Goal: Task Accomplishment & Management: Use online tool/utility

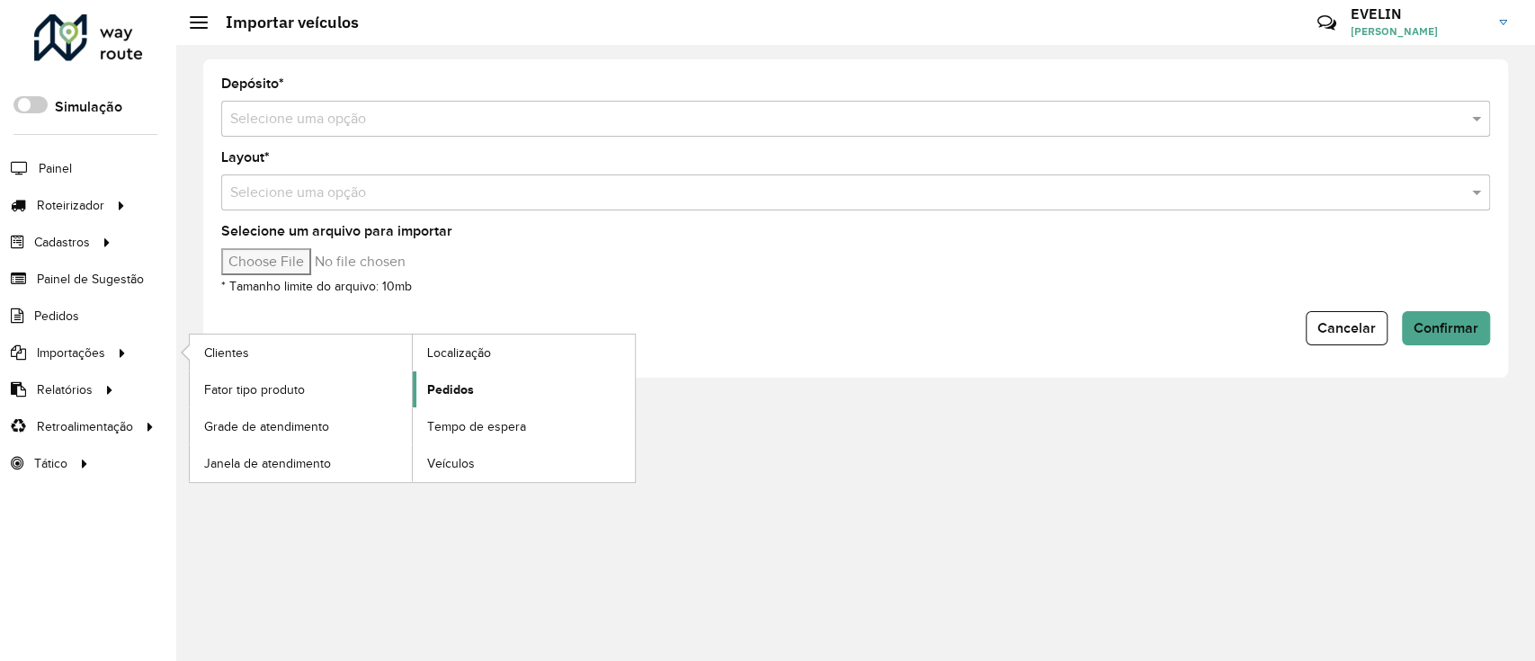
click at [492, 389] on link "Pedidos" at bounding box center [524, 389] width 222 height 36
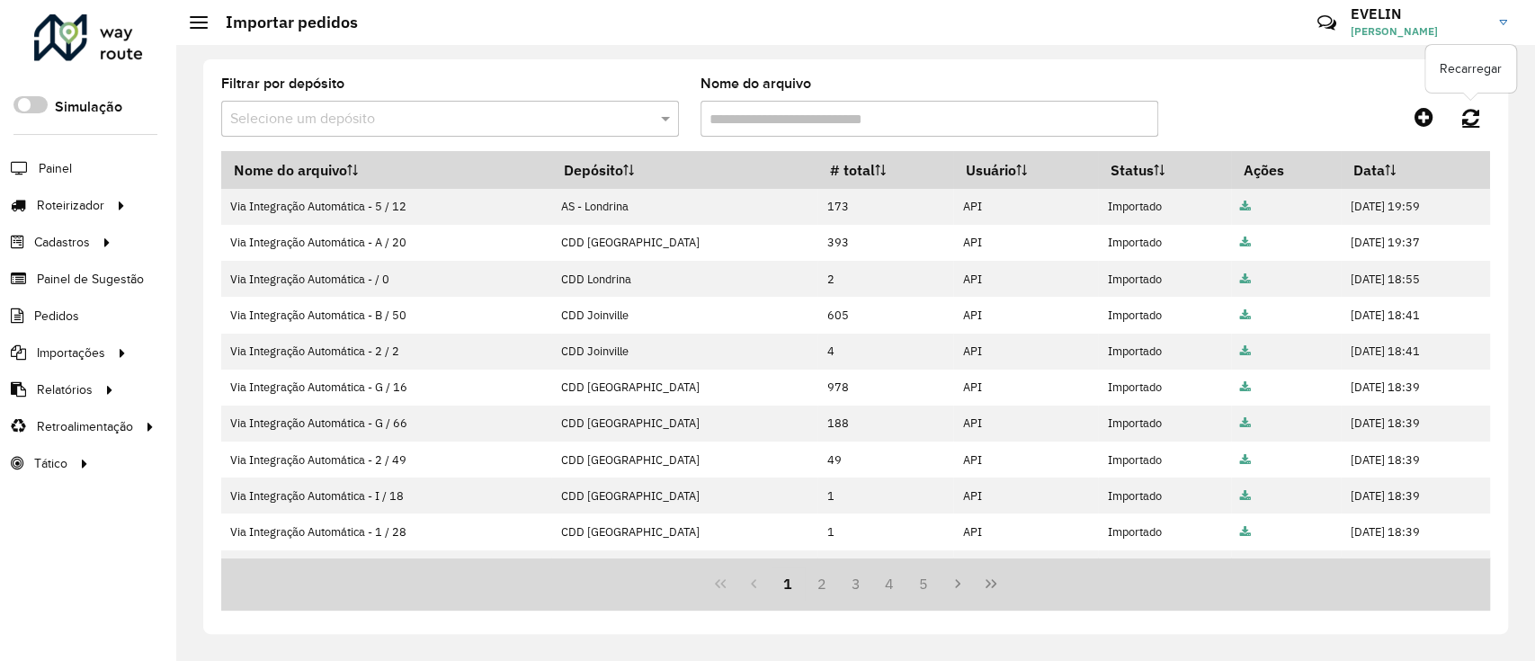
click at [1457, 119] on link at bounding box center [1471, 117] width 39 height 32
click at [1482, 114] on link at bounding box center [1471, 117] width 39 height 32
click at [1462, 128] on link at bounding box center [1471, 117] width 39 height 32
click at [1468, 119] on icon at bounding box center [1470, 117] width 17 height 20
click at [1467, 113] on icon at bounding box center [1470, 117] width 17 height 20
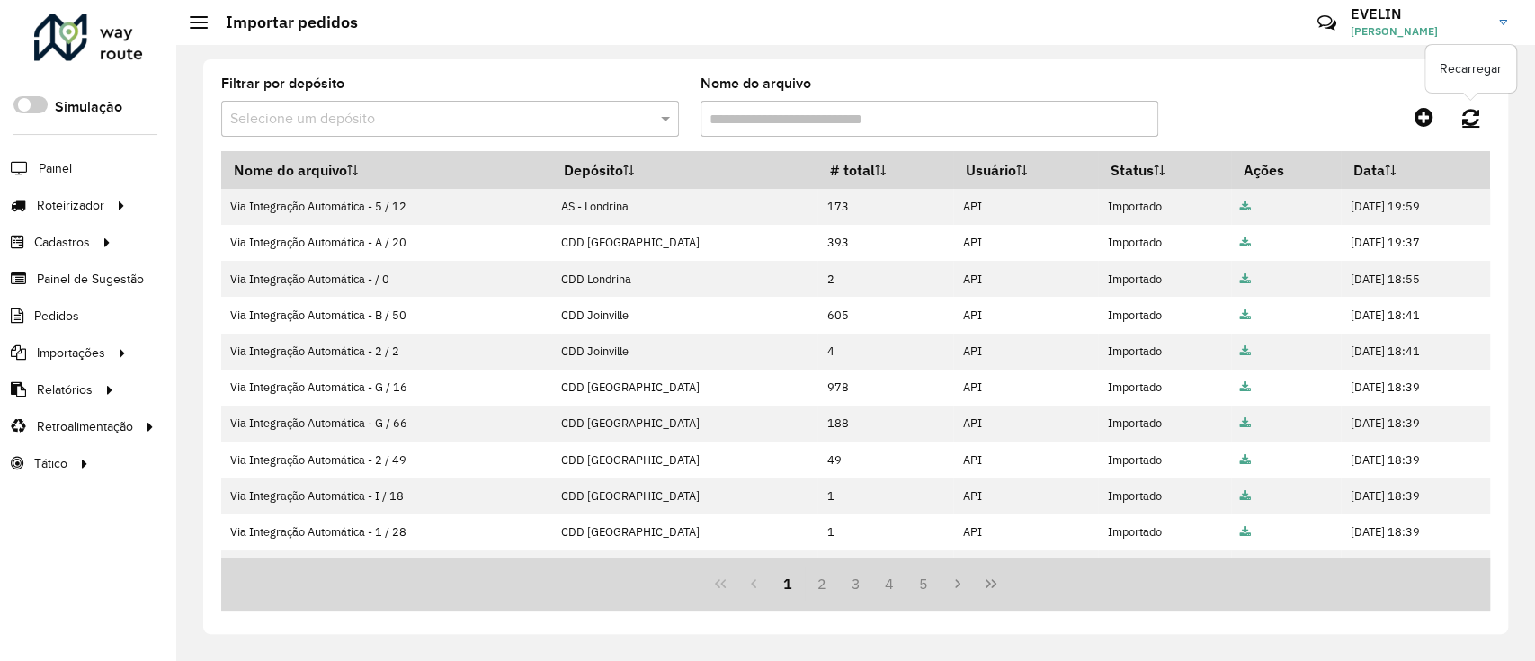
click at [1482, 105] on link at bounding box center [1471, 117] width 39 height 32
click at [1462, 112] on icon at bounding box center [1470, 117] width 17 height 20
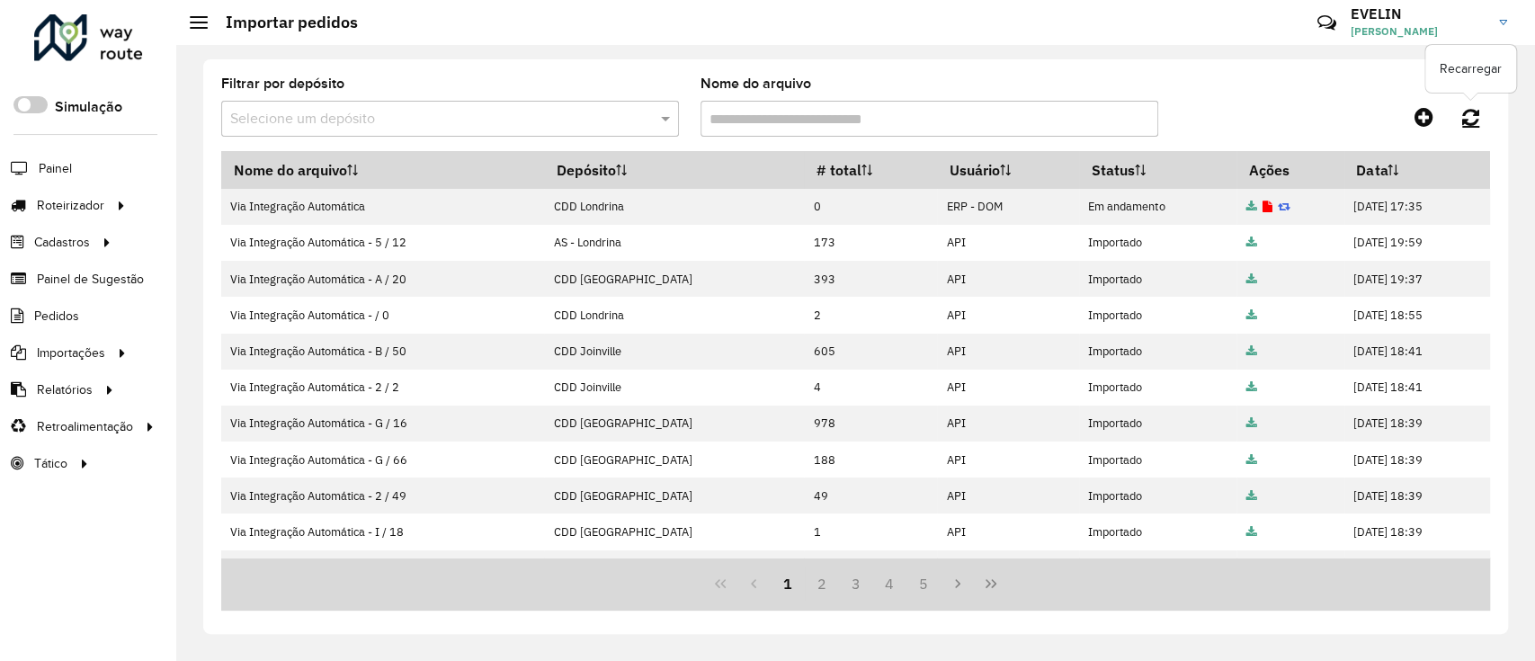
click at [1467, 114] on icon at bounding box center [1470, 117] width 17 height 20
click at [1464, 117] on icon at bounding box center [1470, 117] width 17 height 20
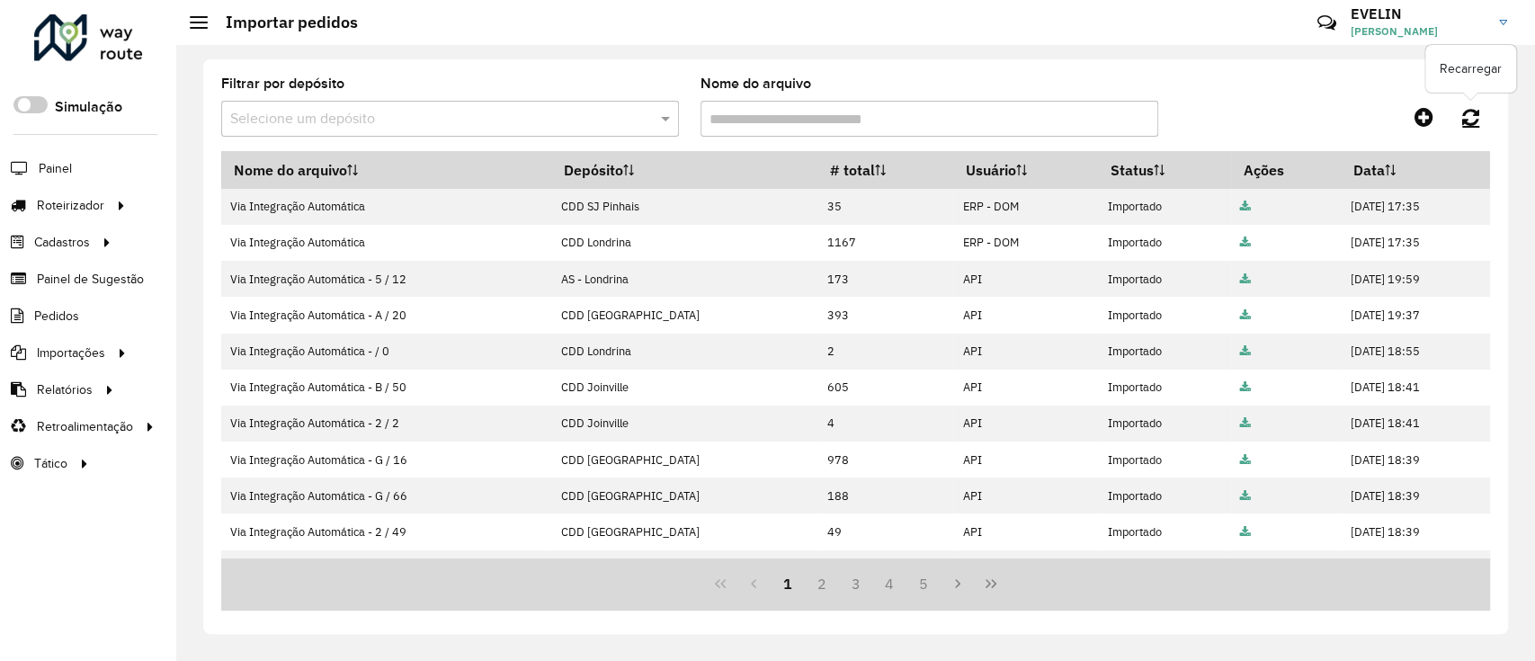
click at [1479, 112] on icon at bounding box center [1470, 117] width 17 height 20
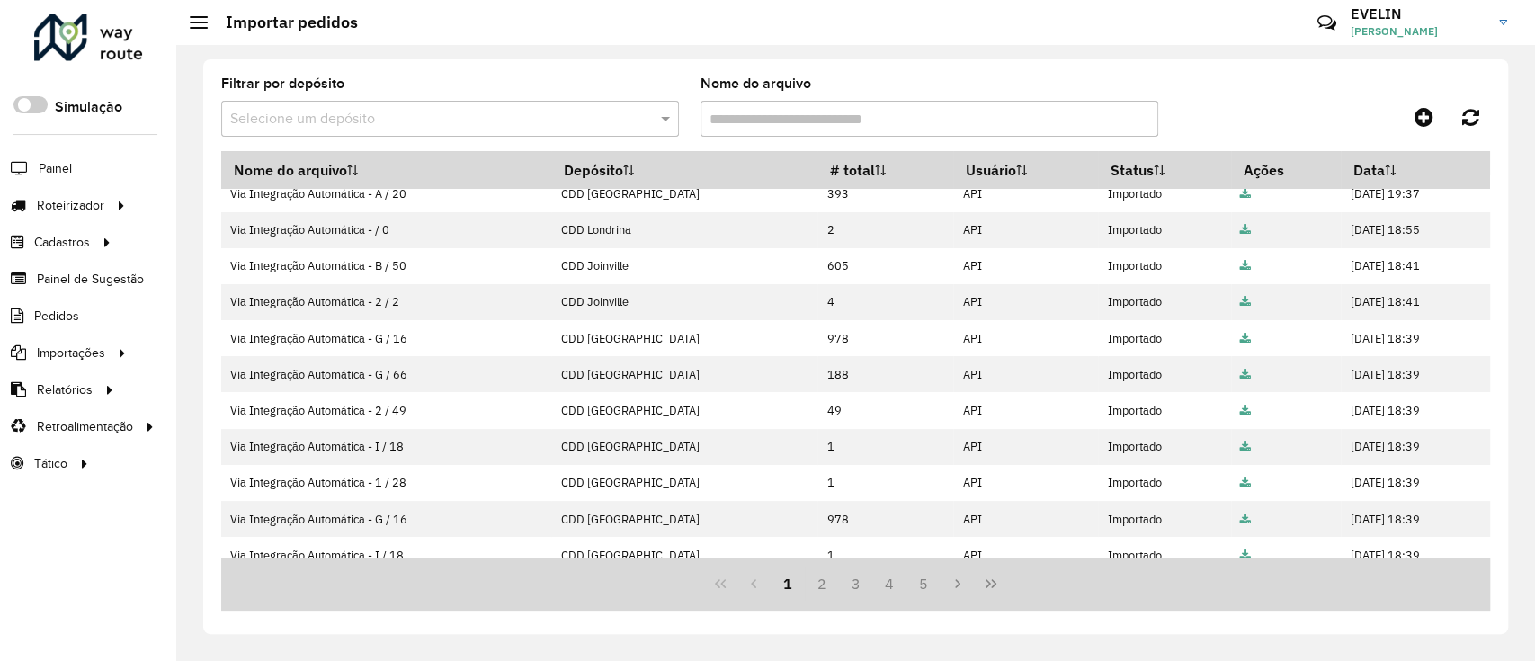
scroll to position [239, 0]
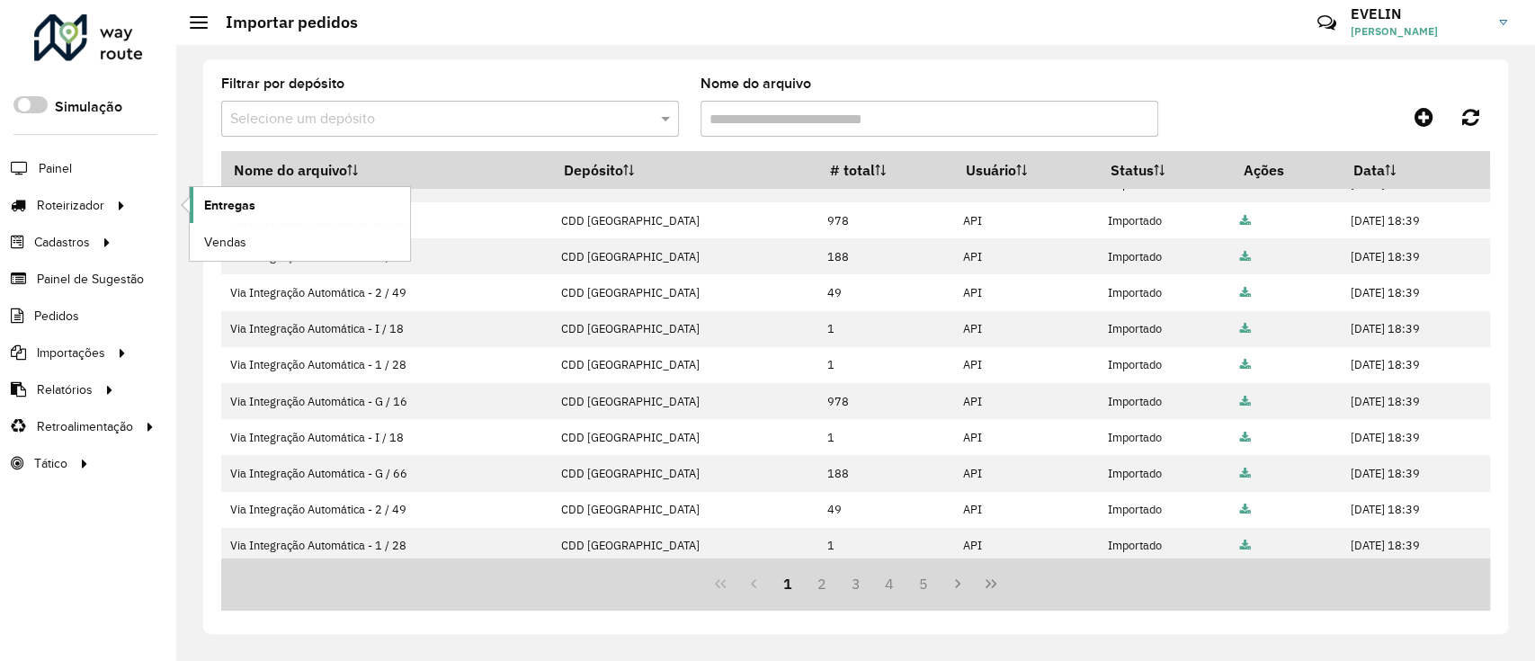
click at [219, 205] on span "Entregas" at bounding box center [229, 205] width 51 height 19
click at [1470, 112] on icon at bounding box center [1470, 117] width 17 height 20
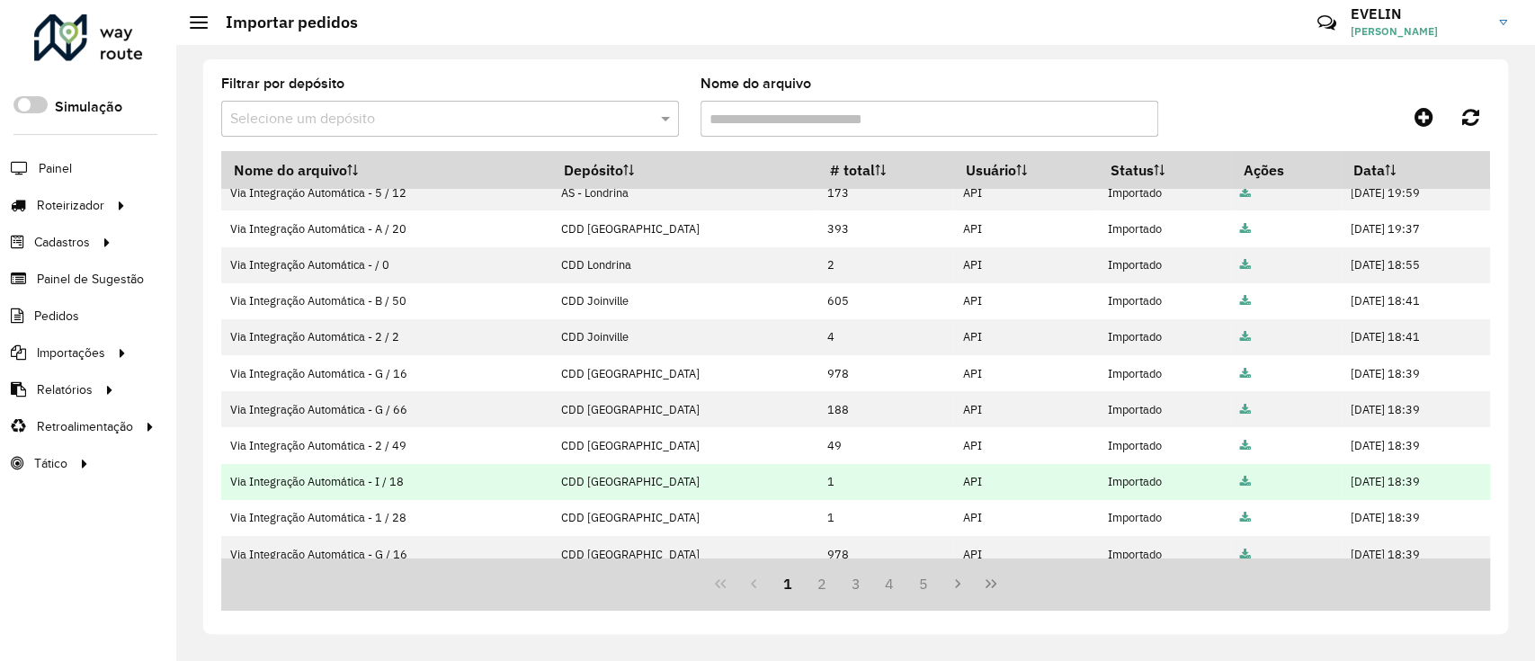
scroll to position [0, 0]
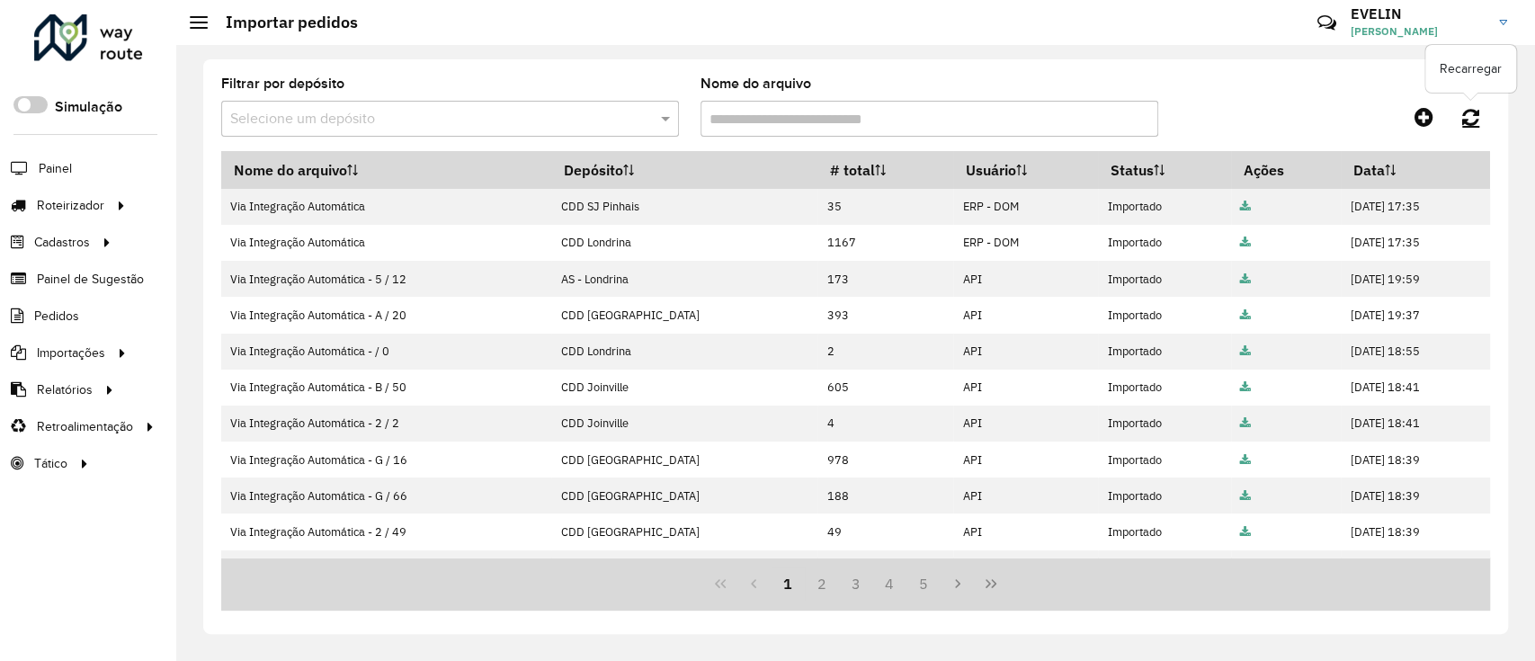
click at [1468, 111] on icon at bounding box center [1470, 117] width 17 height 20
click at [1471, 114] on icon at bounding box center [1470, 117] width 17 height 20
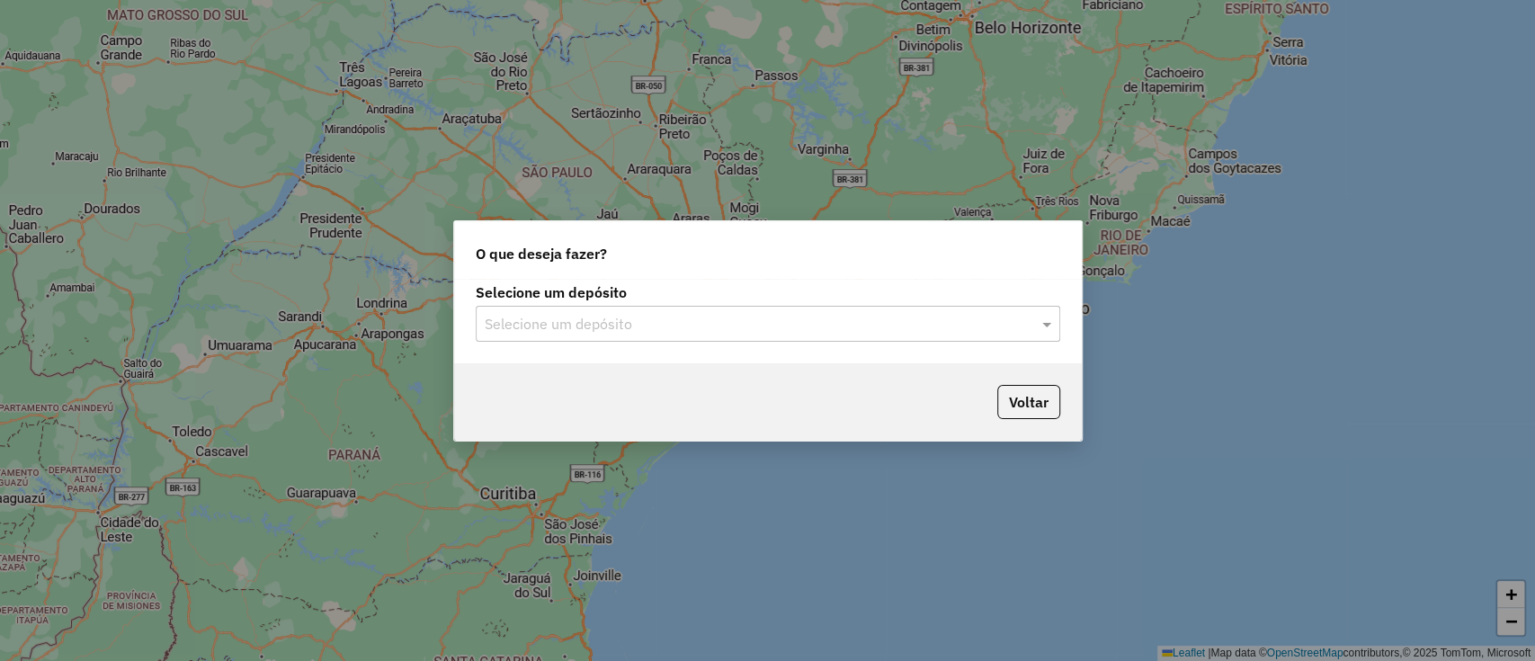
click at [676, 334] on input "text" at bounding box center [750, 325] width 531 height 22
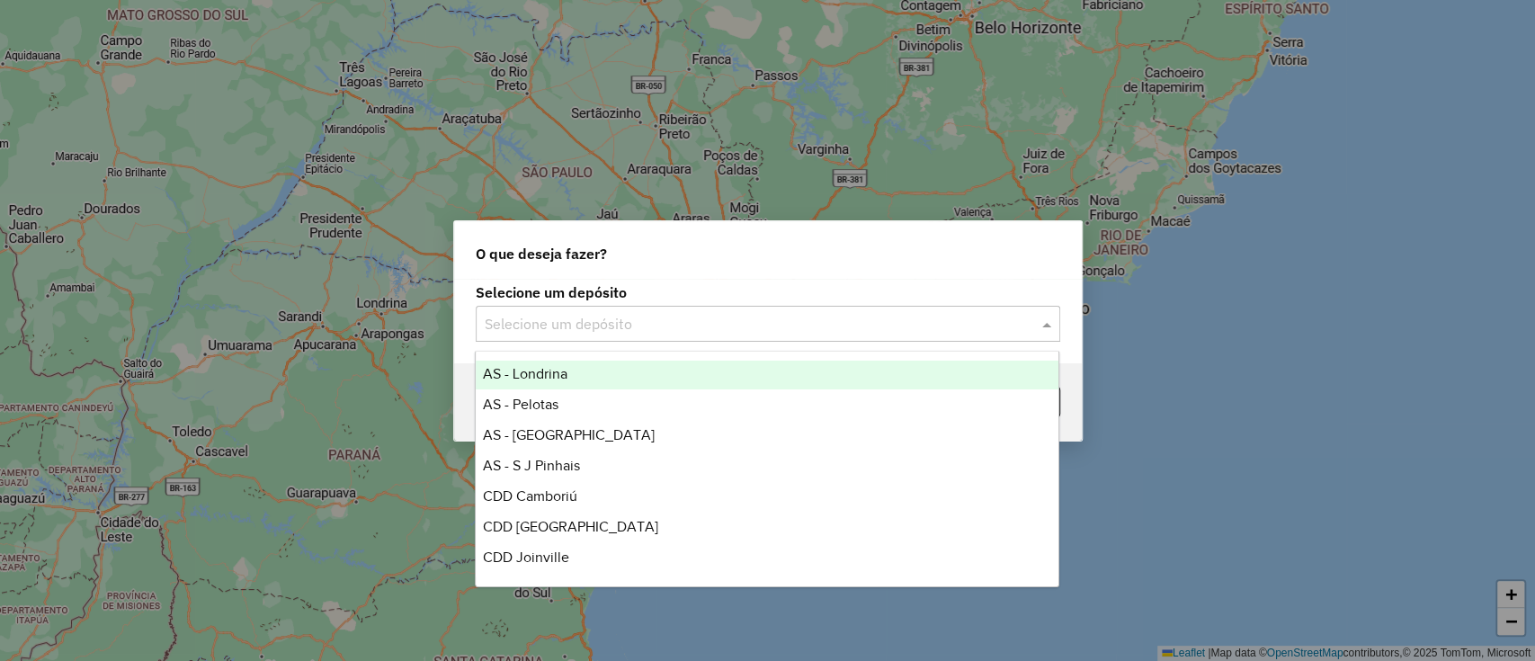
scroll to position [211, 0]
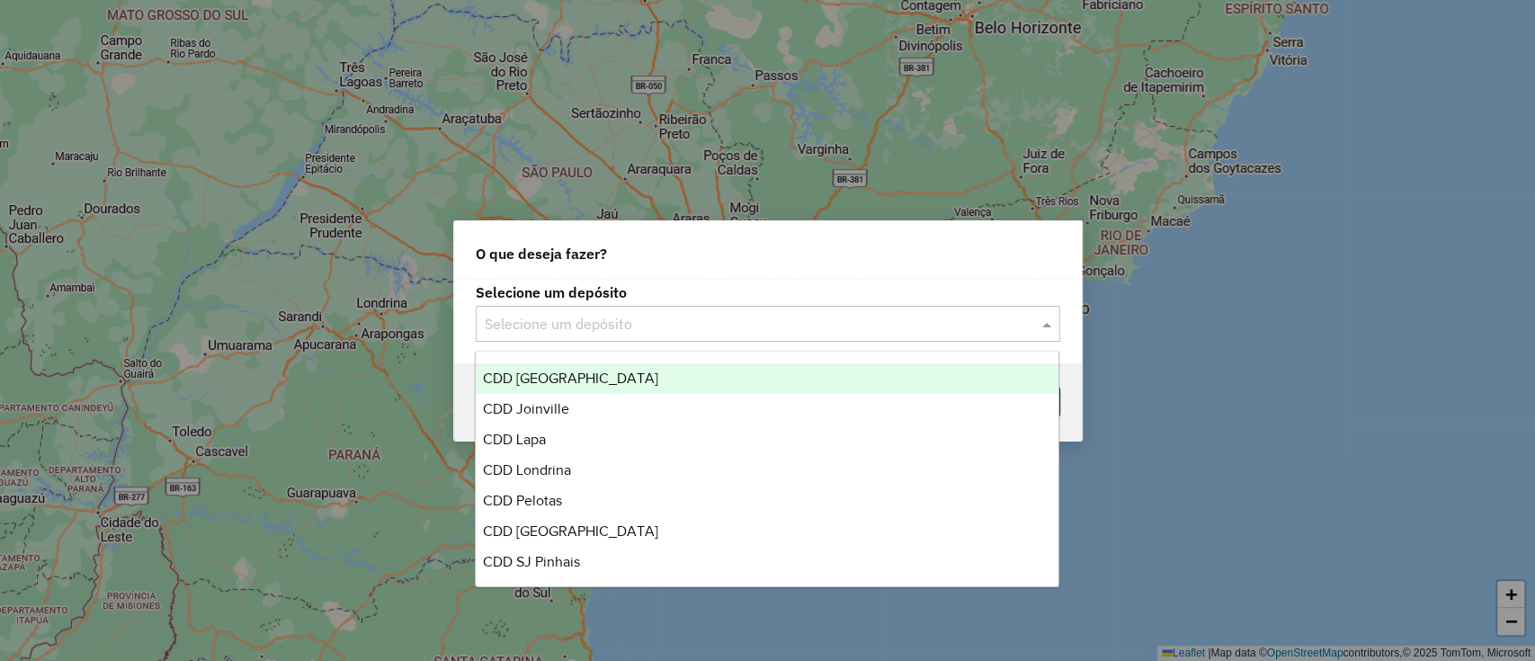
click at [561, 378] on span "CDD [GEOGRAPHIC_DATA]" at bounding box center [570, 378] width 175 height 15
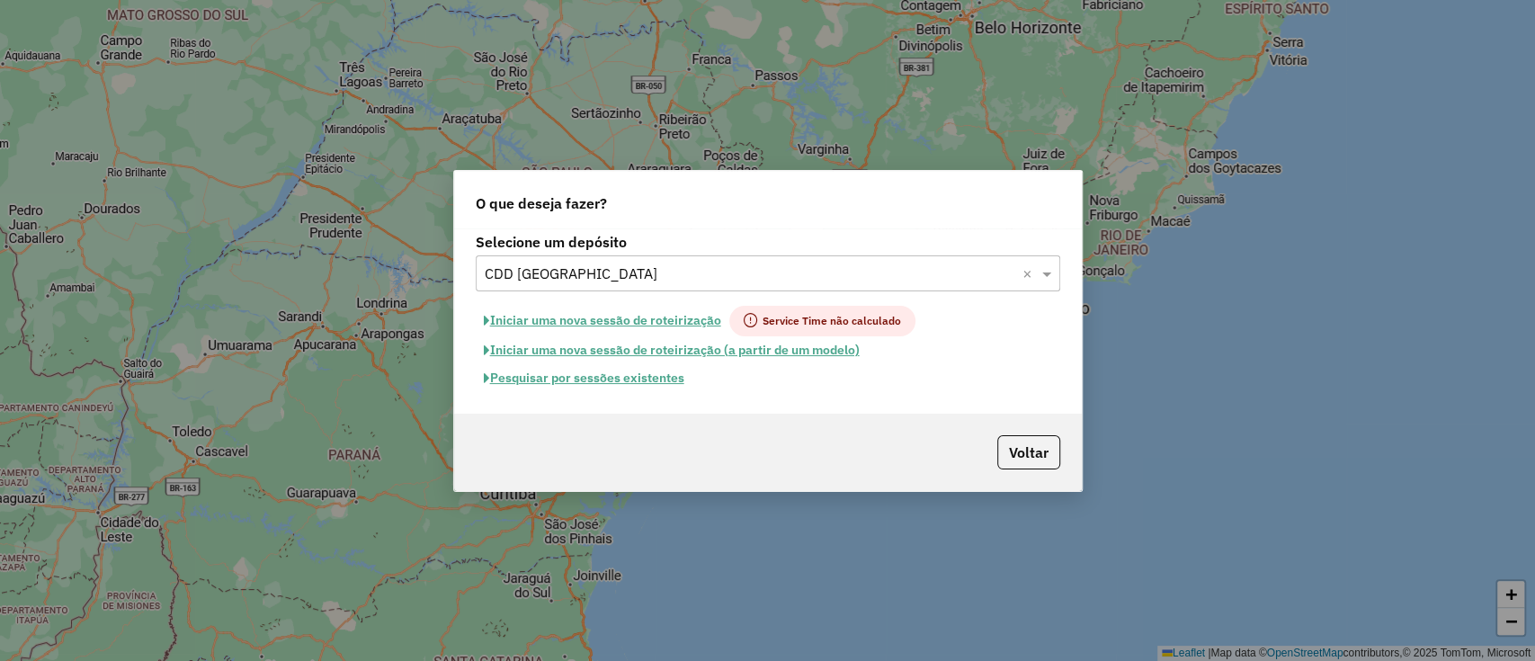
click at [583, 369] on button "Pesquisar por sessões existentes" at bounding box center [584, 378] width 217 height 28
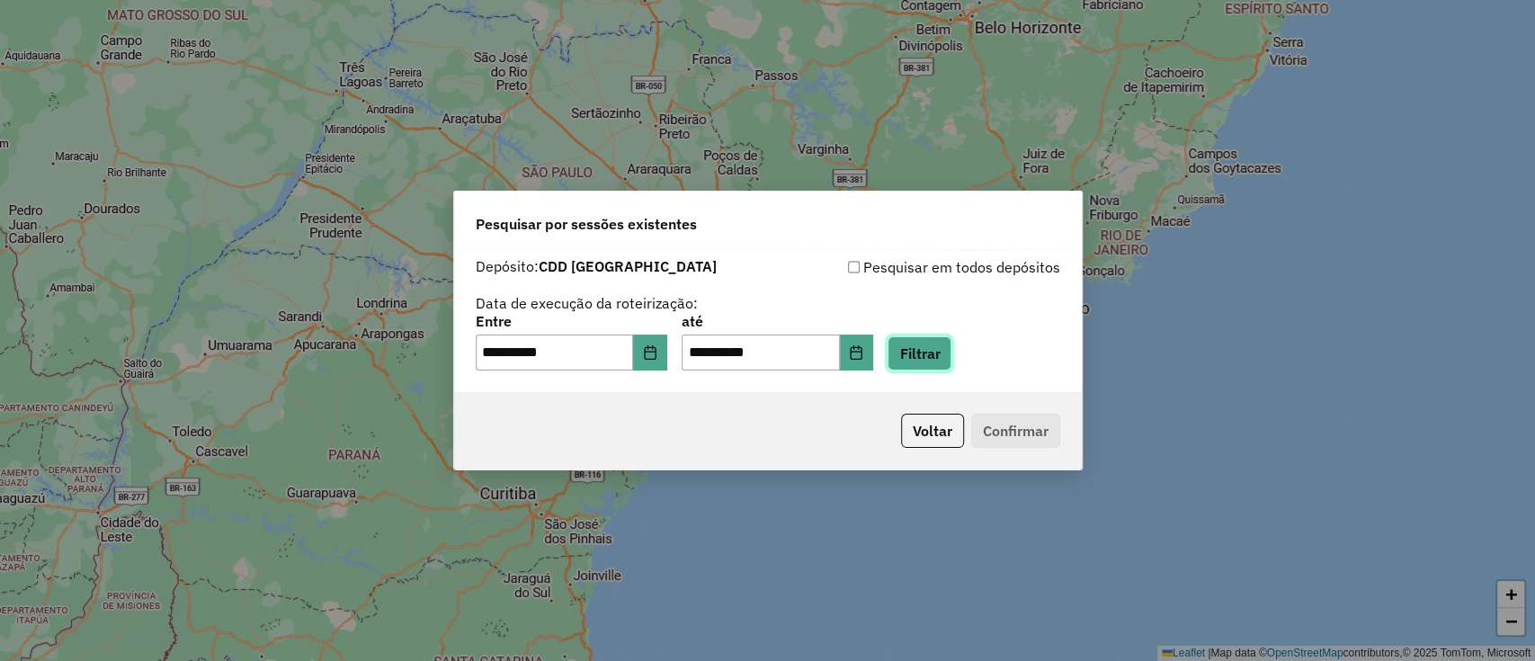
click at [952, 349] on button "Filtrar" at bounding box center [920, 353] width 64 height 34
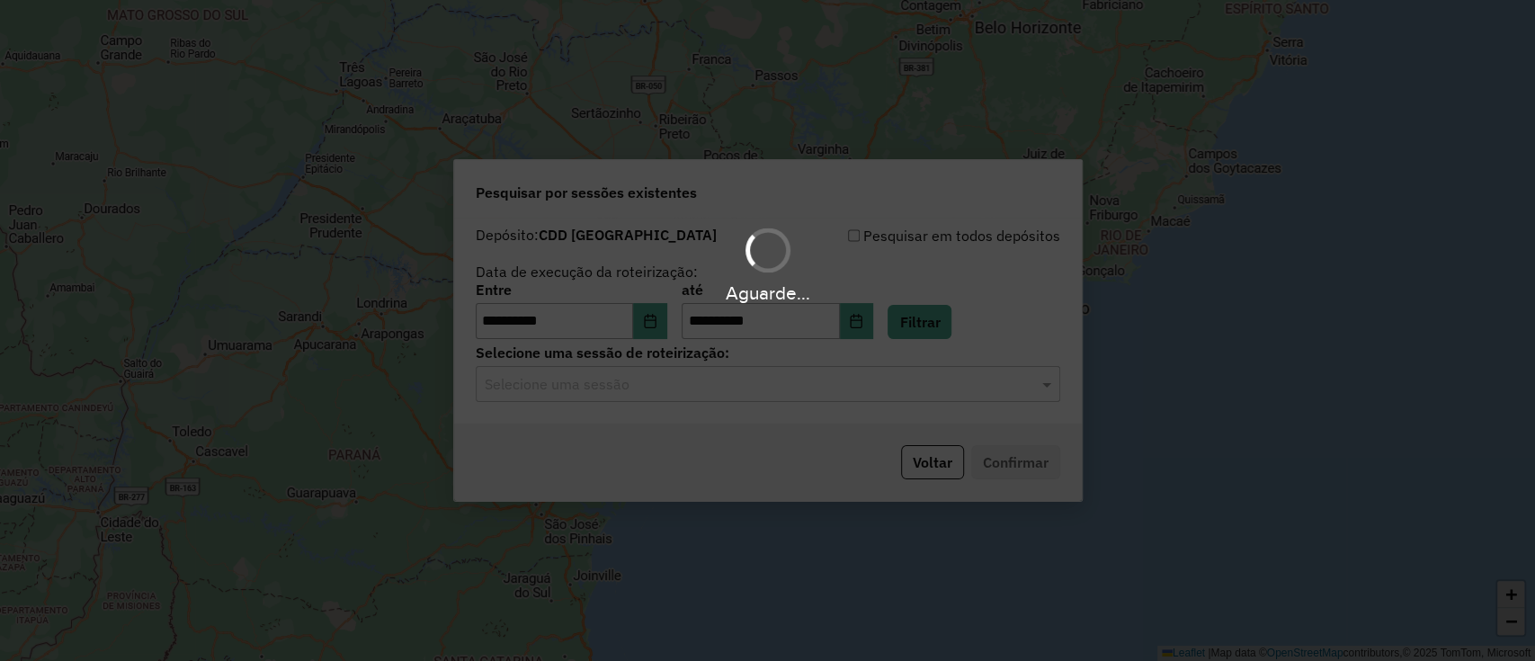
click at [624, 380] on div "Aguarde..." at bounding box center [767, 330] width 1535 height 661
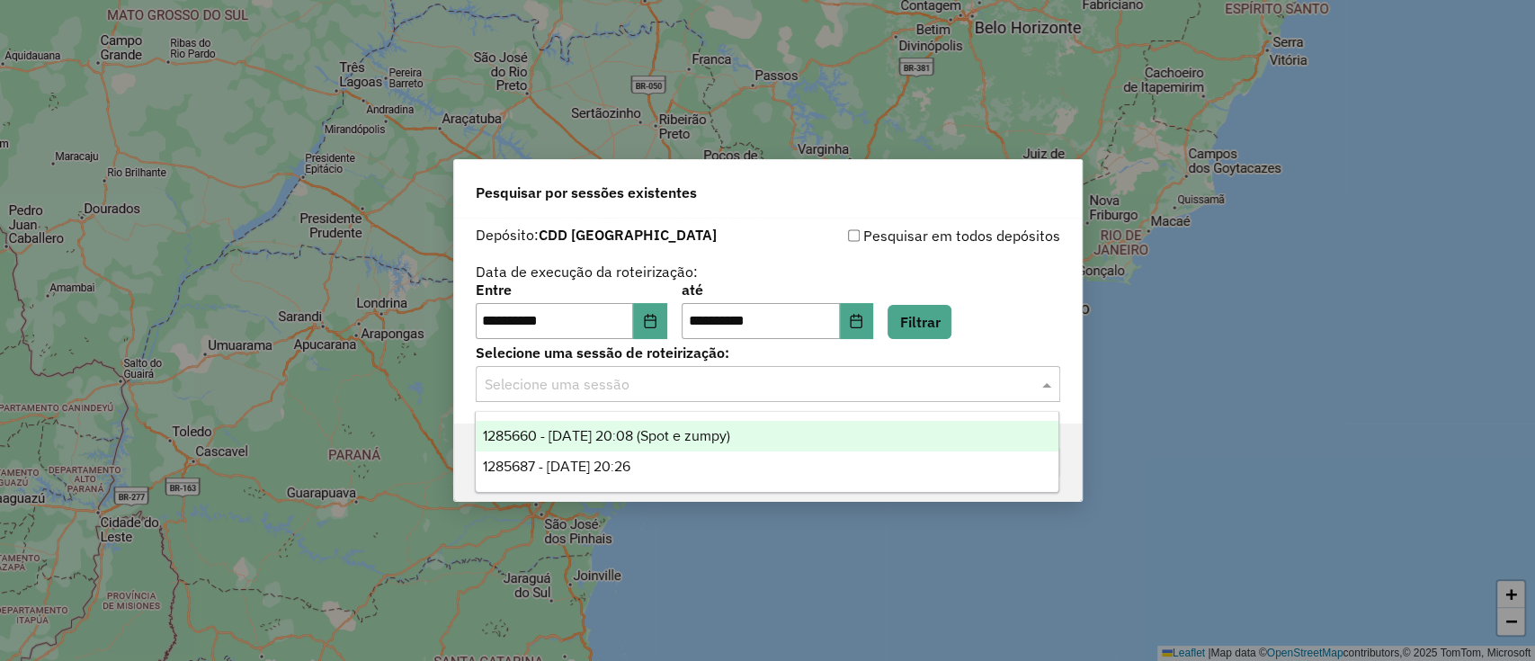
click at [621, 380] on input "text" at bounding box center [750, 385] width 531 height 22
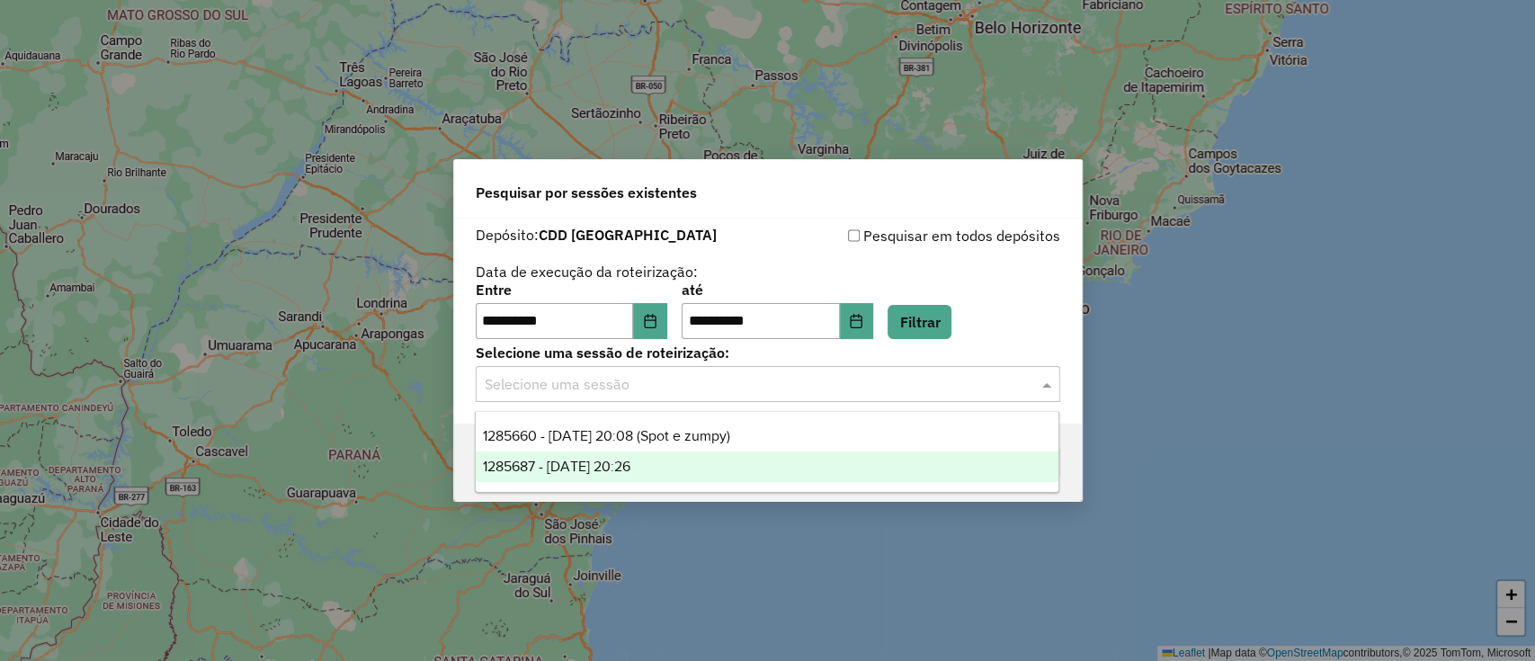
click at [630, 460] on span "1285687 - 30/09/2025 20:26" at bounding box center [557, 466] width 148 height 15
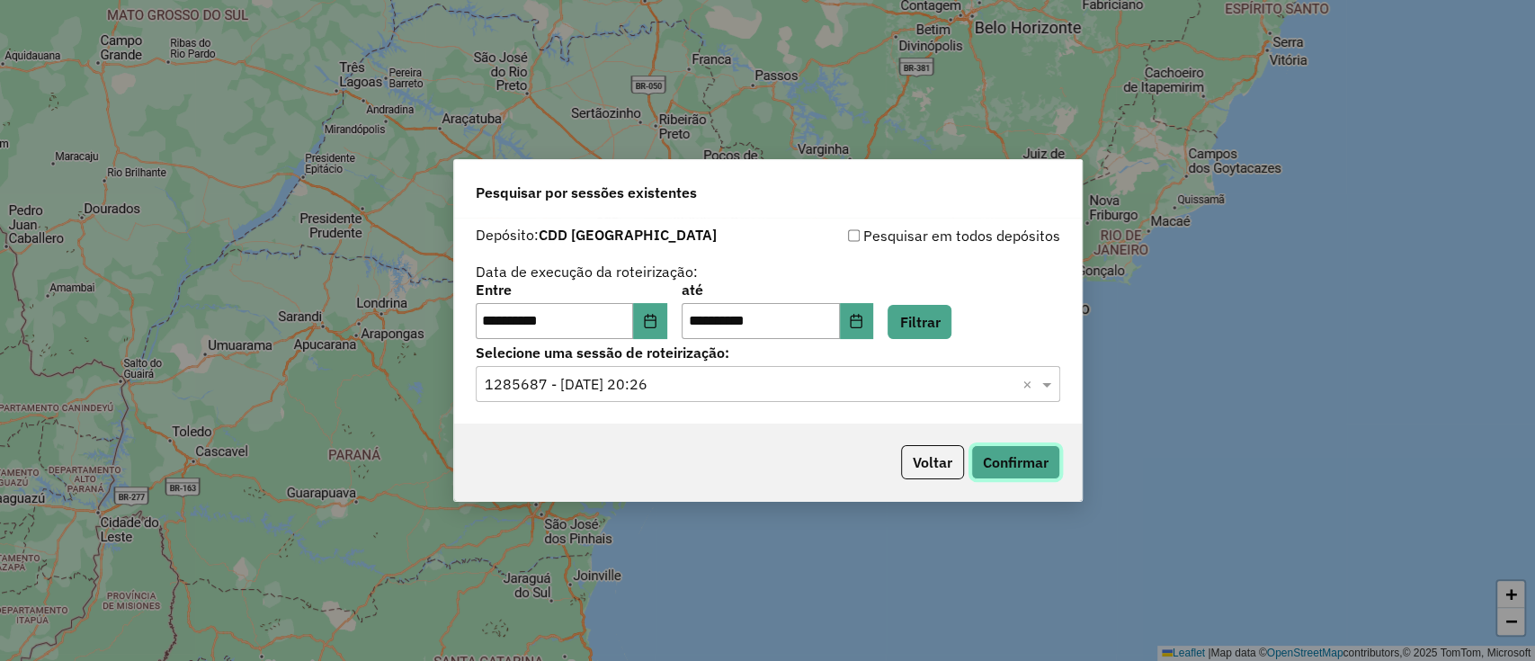
click at [986, 471] on button "Confirmar" at bounding box center [1015, 462] width 89 height 34
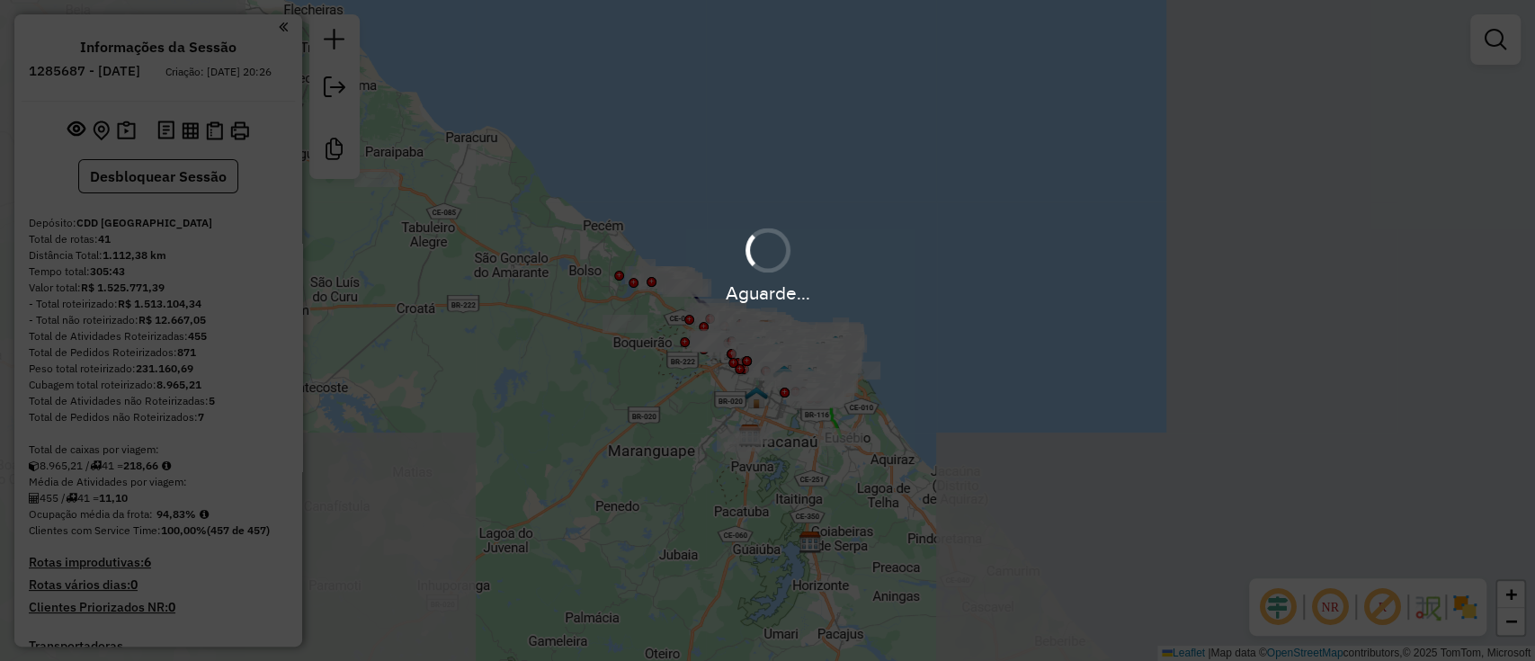
click at [784, 145] on div "Aguarde..." at bounding box center [767, 330] width 1535 height 661
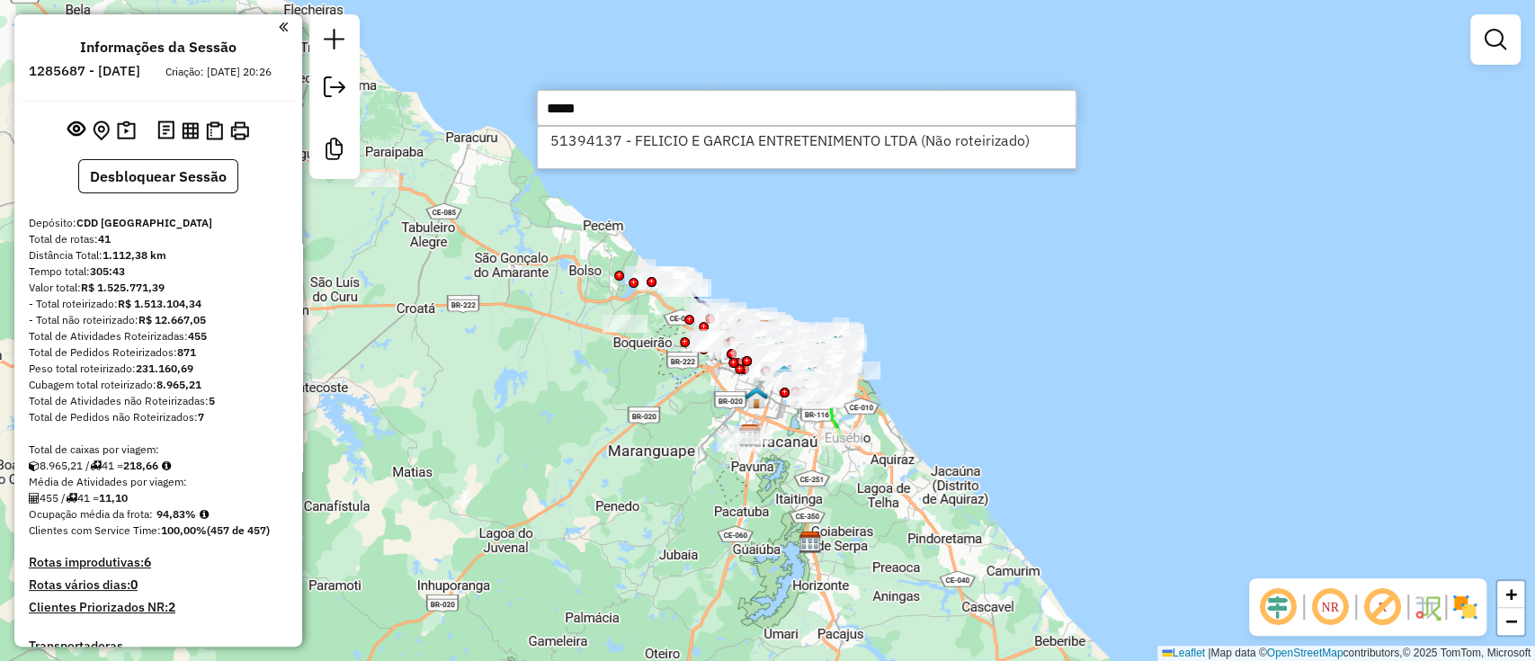
type input "*****"
click at [784, 145] on li "51394137 - FELICIO E GARCIA ENTRETENIMENTO LTDA (Não roteirizado)" at bounding box center [807, 140] width 538 height 27
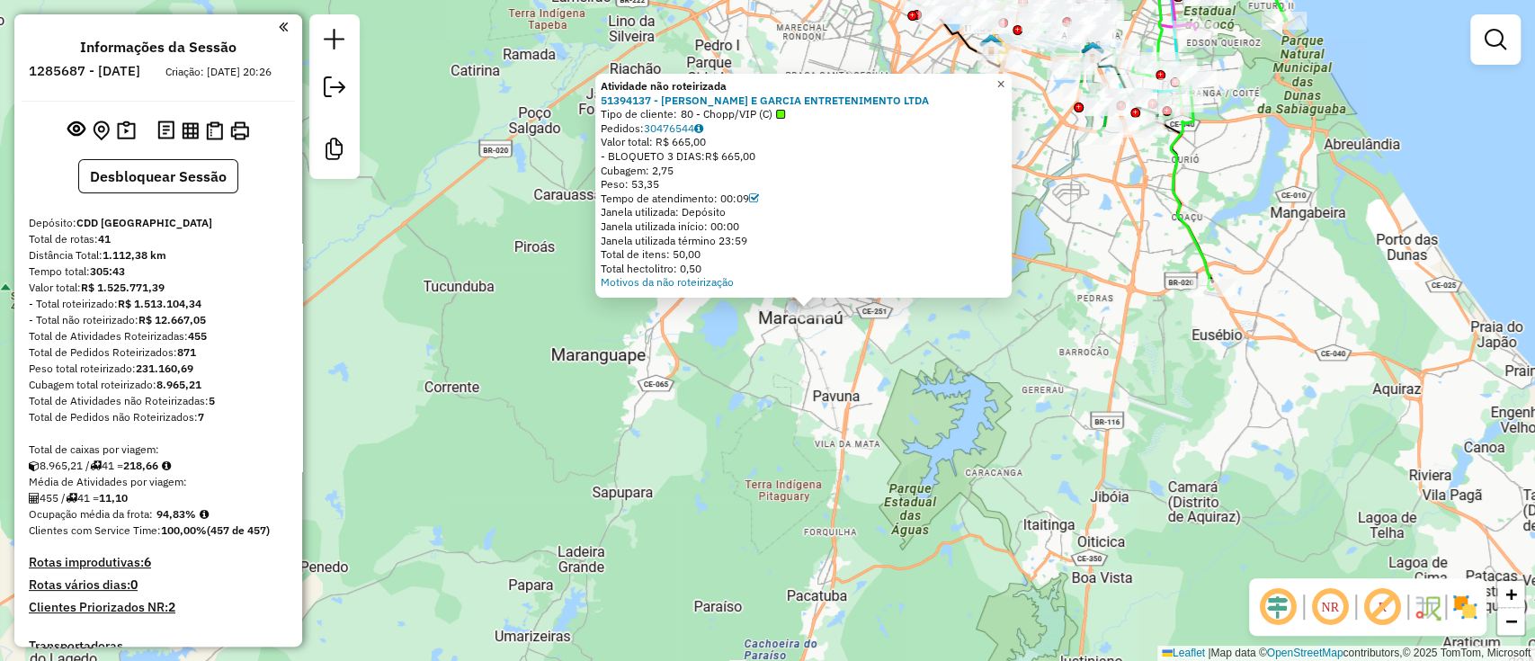
click at [1005, 76] on span "×" at bounding box center [1001, 83] width 8 height 15
